Goal: Task Accomplishment & Management: Manage account settings

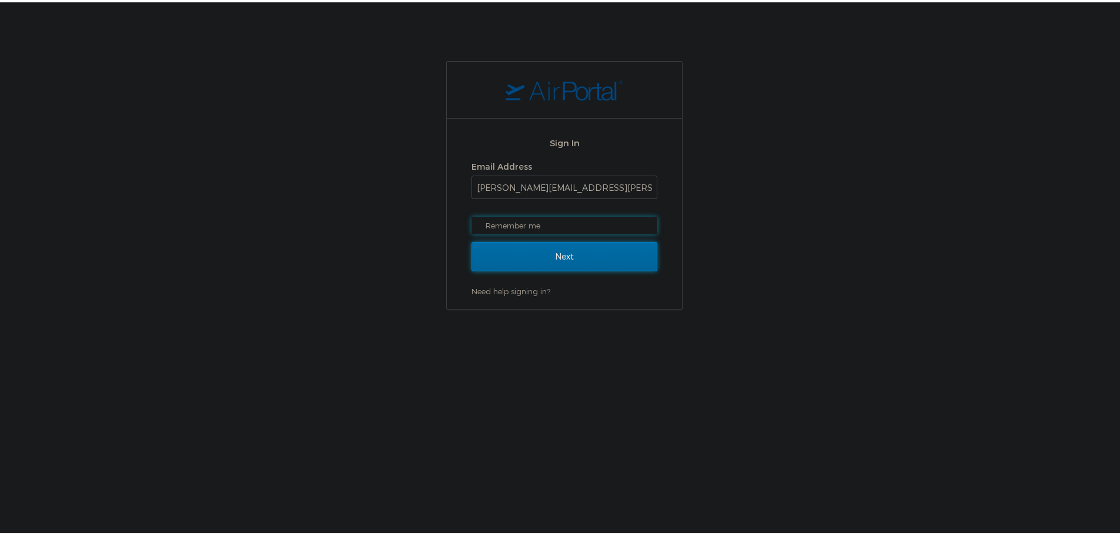
click at [534, 244] on input "Next" at bounding box center [564, 254] width 186 height 29
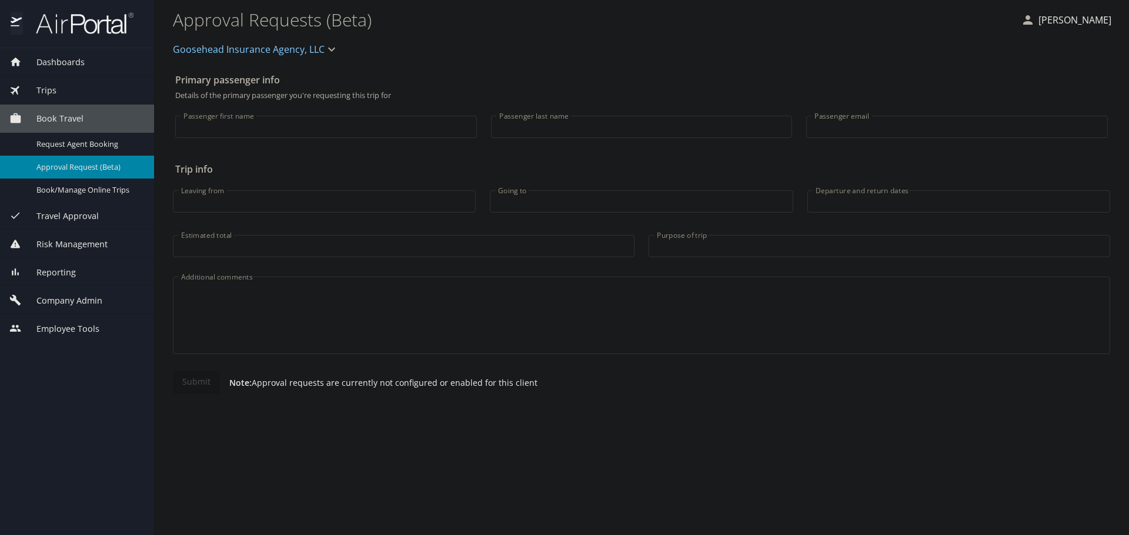
click at [77, 300] on span "Company Admin" at bounding box center [62, 300] width 81 height 13
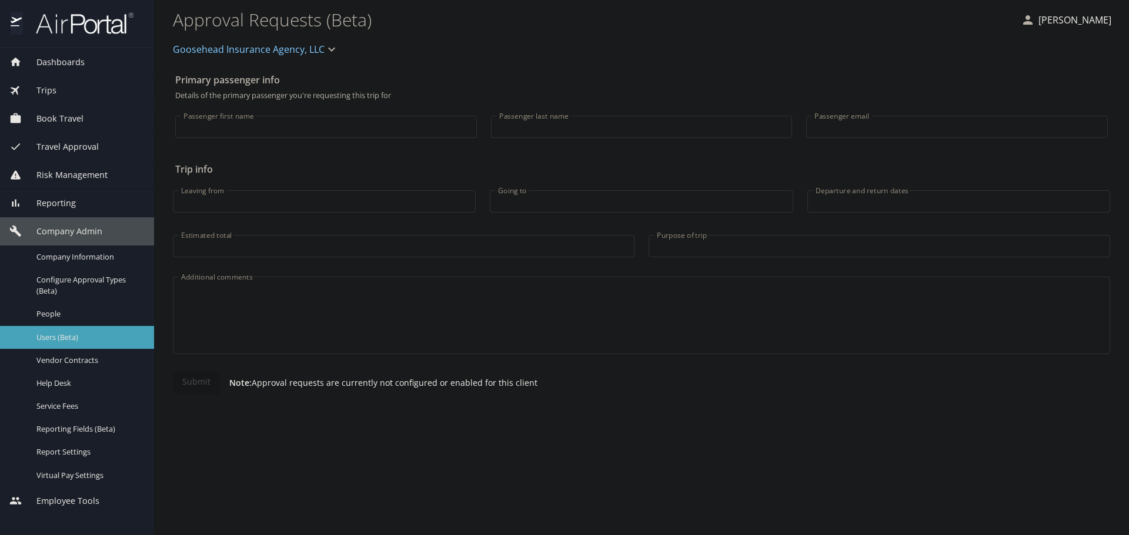
click at [75, 339] on span "Users (Beta)" at bounding box center [87, 337] width 103 height 11
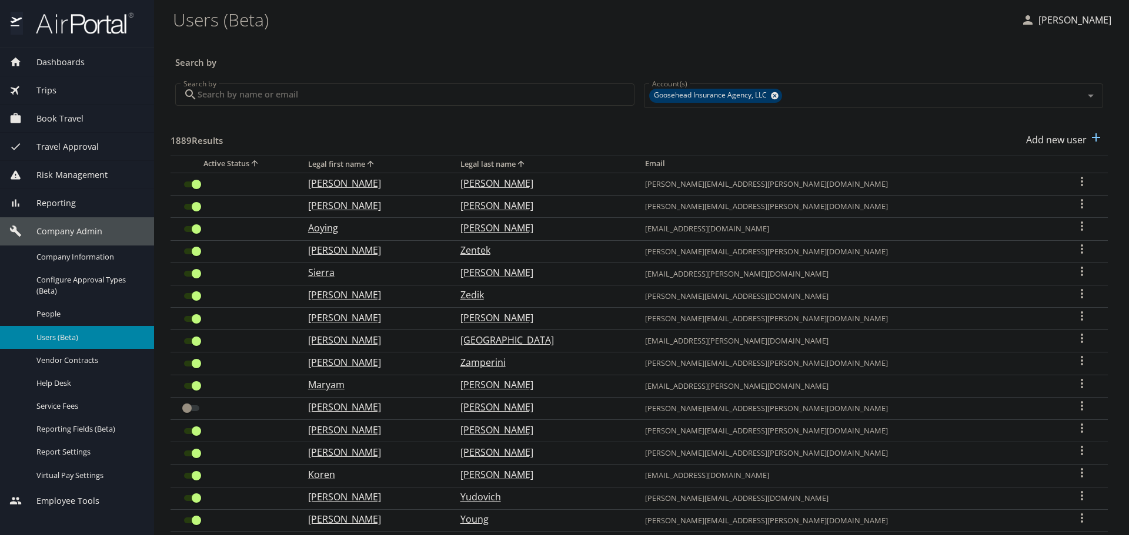
click at [393, 131] on div "1889 Results Add new user" at bounding box center [638, 139] width 937 height 43
click at [400, 101] on input "Search by" at bounding box center [416, 94] width 437 height 22
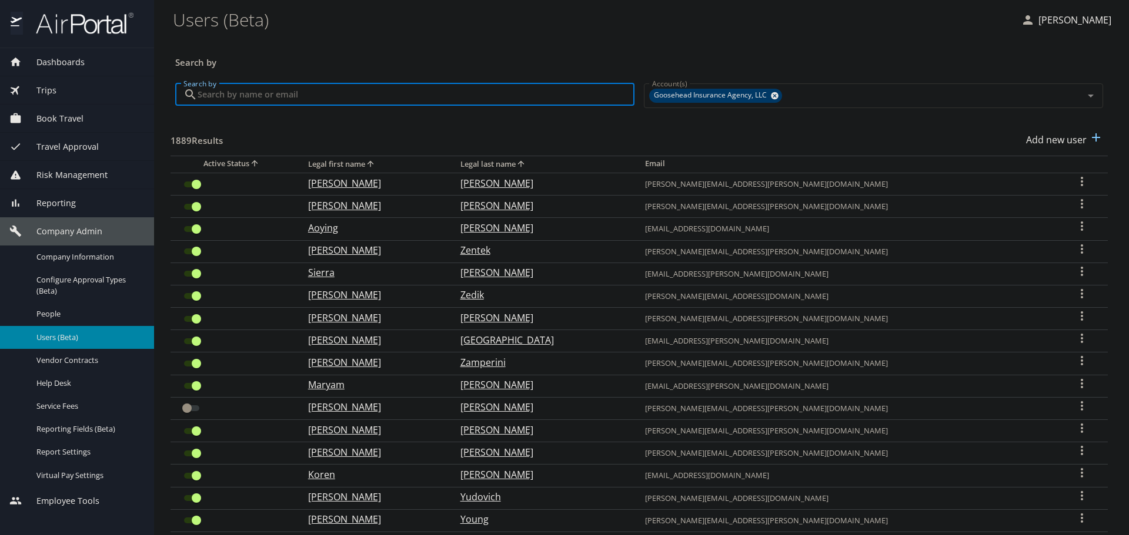
paste input "[PERSON_NAME][EMAIL_ADDRESS][PERSON_NAME][DOMAIN_NAME]"
type input "[PERSON_NAME][EMAIL_ADDRESS][PERSON_NAME][DOMAIN_NAME]"
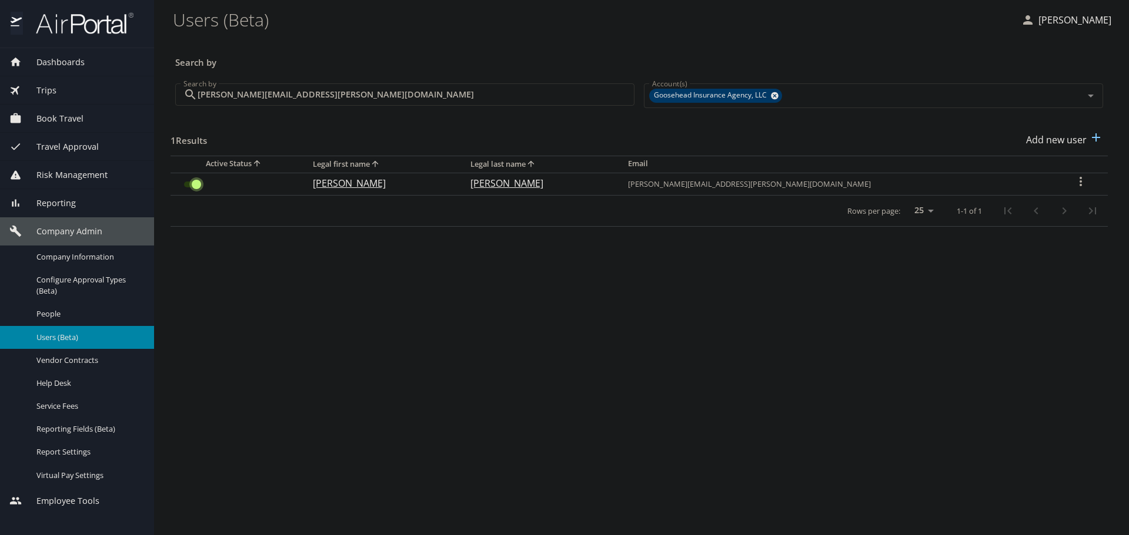
click at [195, 183] on input "User Search Table" at bounding box center [196, 185] width 42 height 14
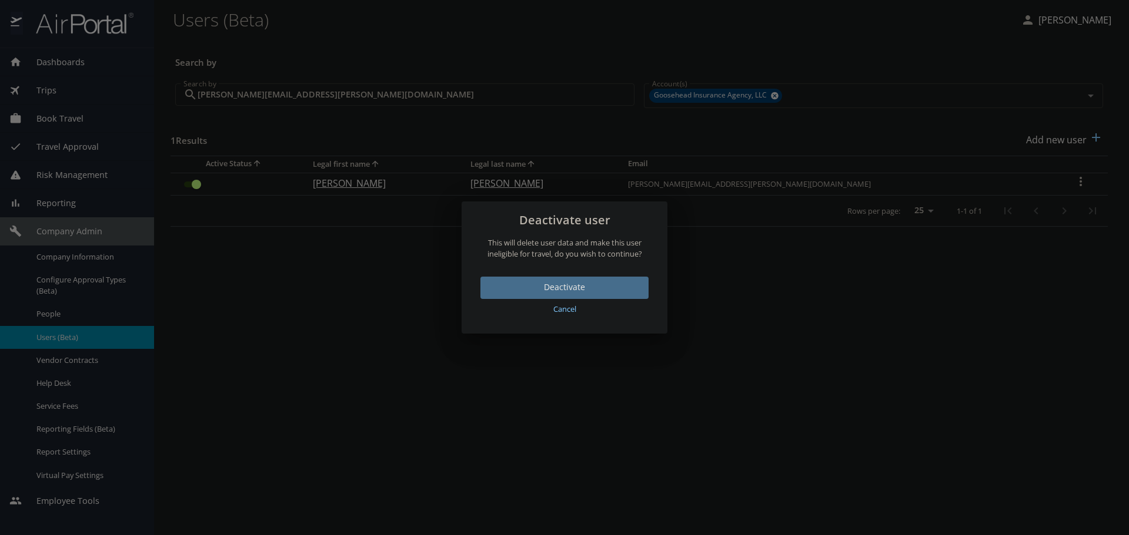
click at [533, 286] on span "Deactivate" at bounding box center [564, 287] width 149 height 15
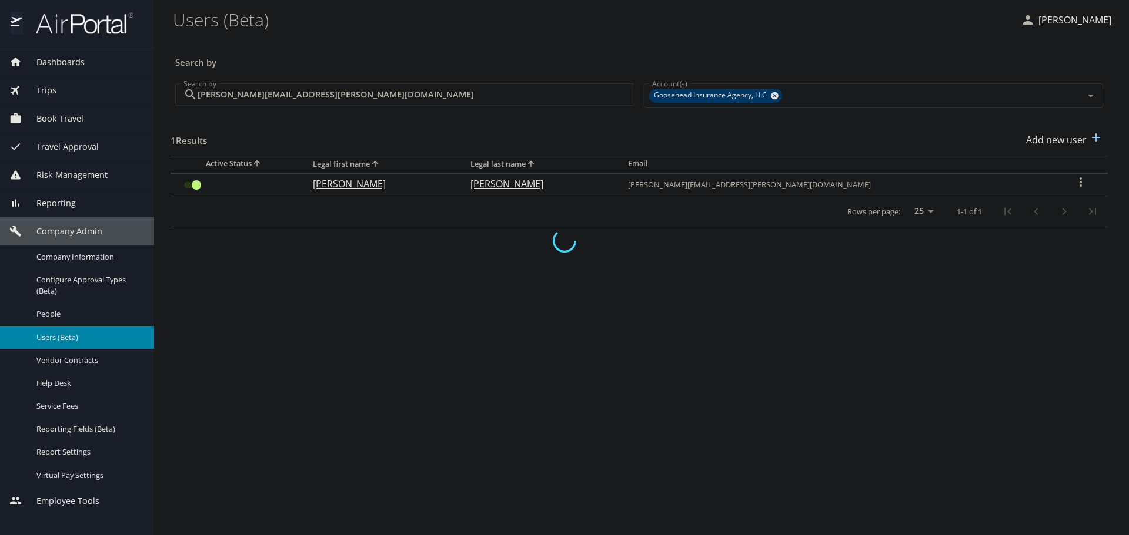
checkbox input "false"
